Goal: Navigation & Orientation: Find specific page/section

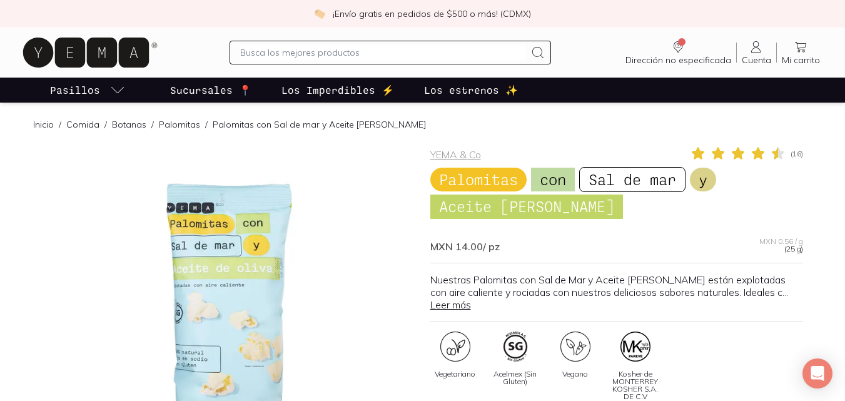
click at [194, 92] on p "Sucursales 📍" at bounding box center [210, 90] width 81 height 15
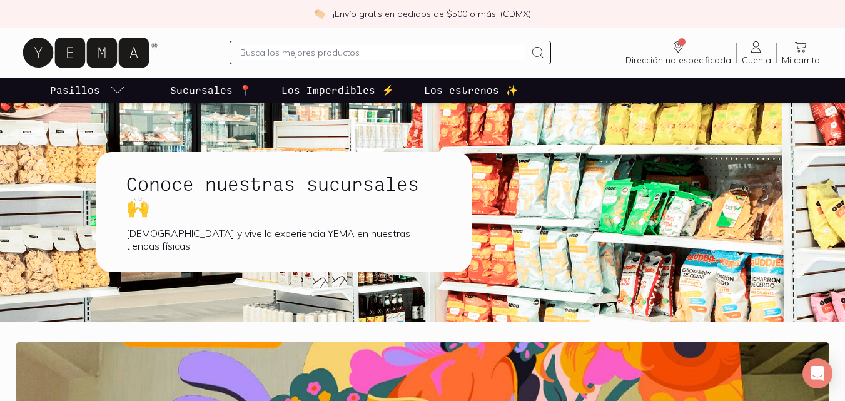
click at [193, 93] on p "Sucursales 📍" at bounding box center [210, 90] width 81 height 15
click at [303, 217] on h1 "Conoce nuestras sucursales 🙌" at bounding box center [283, 194] width 315 height 45
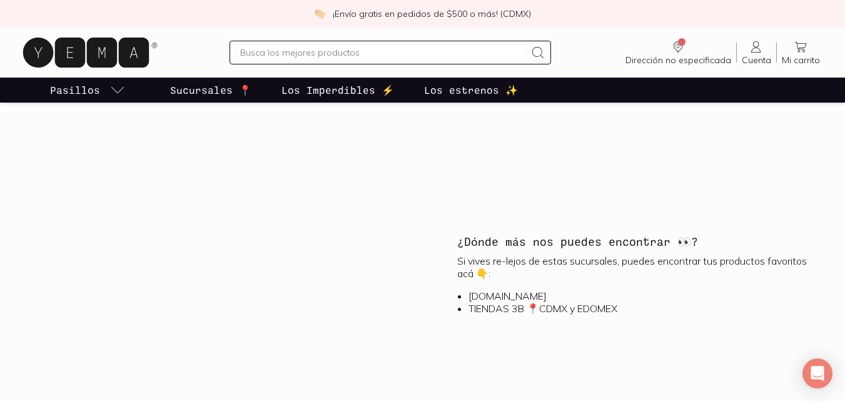
scroll to position [1350, 0]
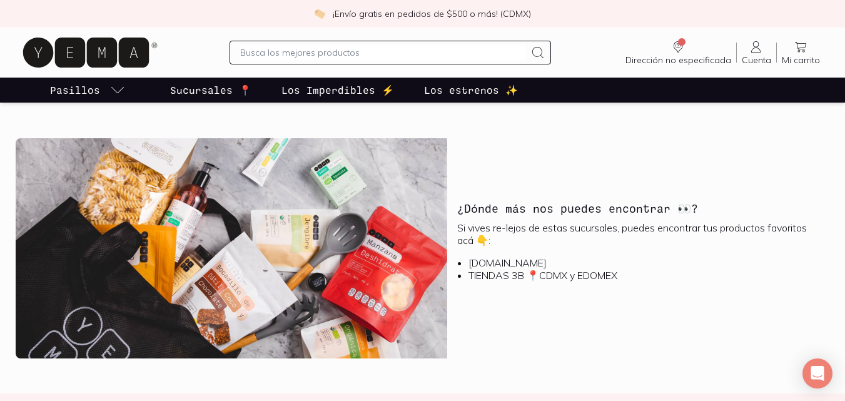
click at [468, 273] on li "TIENDAS 3B 📍CDMX y EDOMEX" at bounding box center [643, 275] width 351 height 13
click at [471, 299] on div "¿Dónde más nos puedes encontrar 👀? Si vives re-lejos de estas sucursales, puede…" at bounding box center [638, 248] width 382 height 220
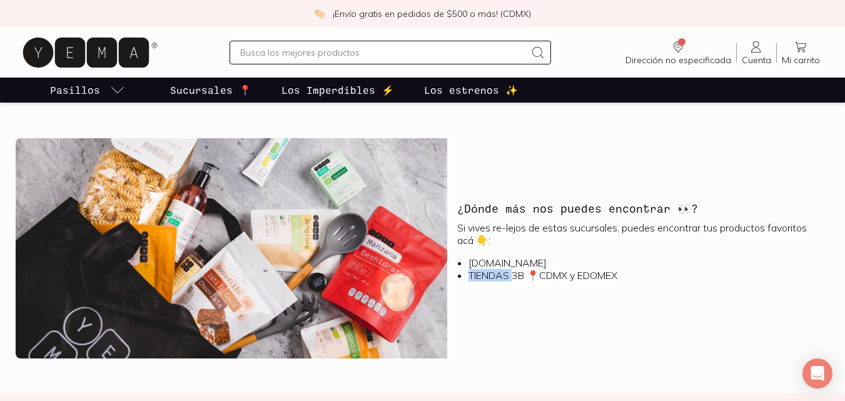
click at [471, 298] on div "¿Dónde más nos puedes encontrar 👀? Si vives re-lejos de estas sucursales, puede…" at bounding box center [638, 248] width 382 height 220
click at [480, 274] on li "TIENDAS 3B 📍CDMX y EDOMEX" at bounding box center [643, 275] width 351 height 13
click at [468, 277] on li "TIENDAS 3B 📍CDMX y EDOMEX" at bounding box center [643, 275] width 351 height 13
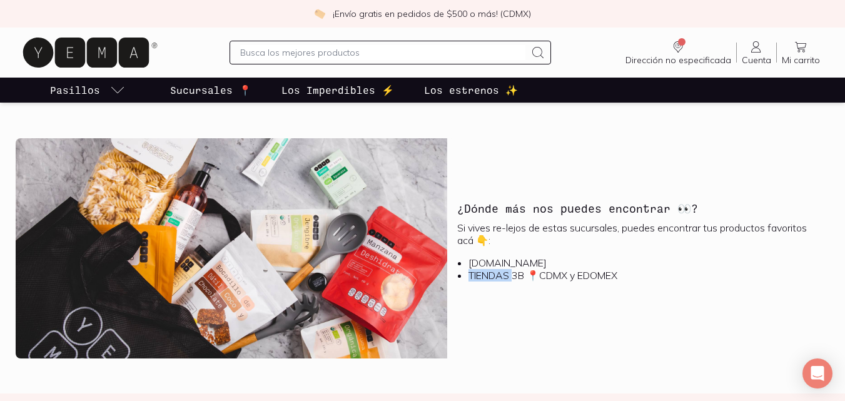
click at [468, 274] on li "TIENDAS 3B 📍CDMX y EDOMEX" at bounding box center [643, 275] width 351 height 13
click at [490, 312] on div "¿Dónde más nos puedes encontrar 👀? Si vives re-lejos de estas sucursales, puede…" at bounding box center [638, 248] width 382 height 220
click at [468, 277] on li "TIENDAS 3B 📍CDMX y EDOMEX" at bounding box center [643, 275] width 351 height 13
drag, startPoint x: 459, startPoint y: 278, endPoint x: 456, endPoint y: 285, distance: 7.9
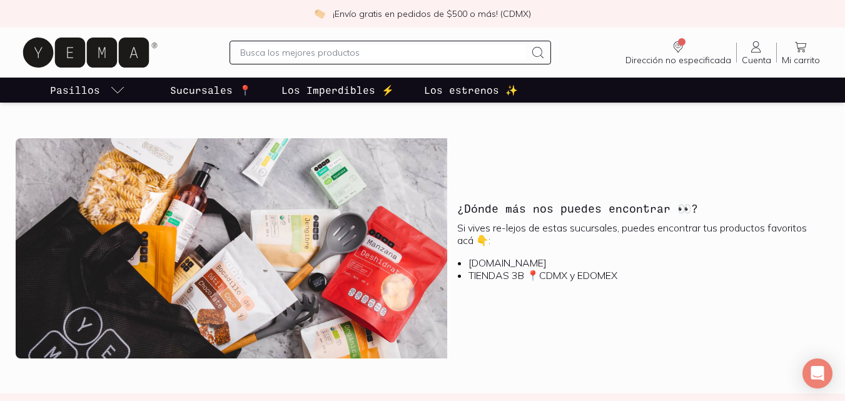
click at [457, 285] on div "Si vives re-lejos de estas sucursales, puedes encontrar tus productos favoritos…" at bounding box center [638, 256] width 362 height 70
